Goal: Information Seeking & Learning: Learn about a topic

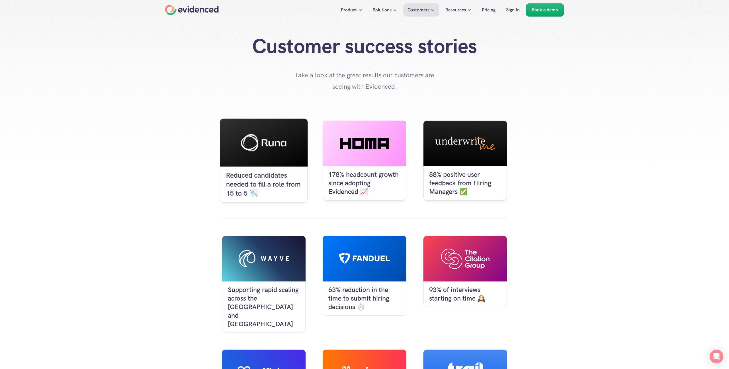
click at [240, 140] on div at bounding box center [264, 142] width 88 height 48
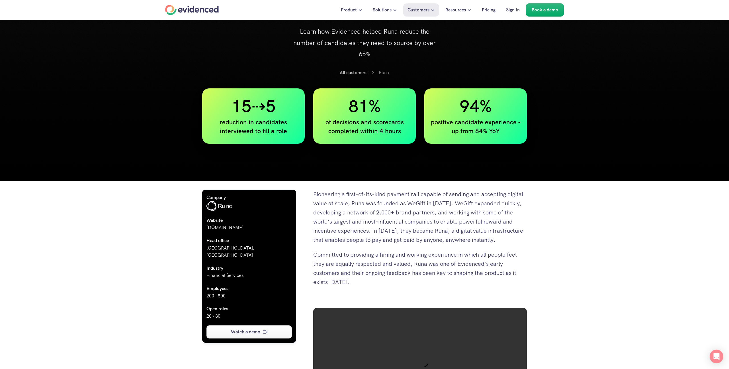
scroll to position [1194, 0]
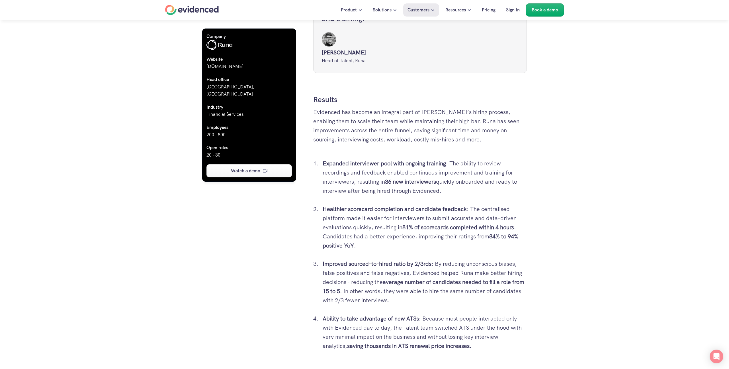
click at [143, 216] on div "Product Solutions Customers Resources Pricing Sign In Book a demo Case Study Le…" at bounding box center [364, 28] width 729 height 2445
click at [143, 188] on div "Product Solutions Customers Resources Pricing Sign In Book a demo Case Study Le…" at bounding box center [364, 28] width 729 height 2445
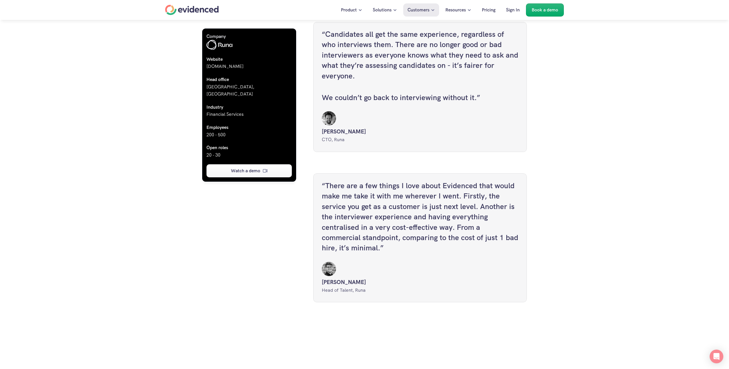
scroll to position [1544, 0]
